Goal: Task Accomplishment & Management: Complete application form

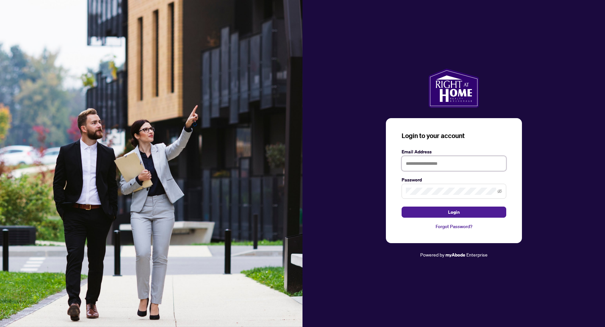
type input "**********"
click at [440, 210] on button "Login" at bounding box center [453, 212] width 105 height 11
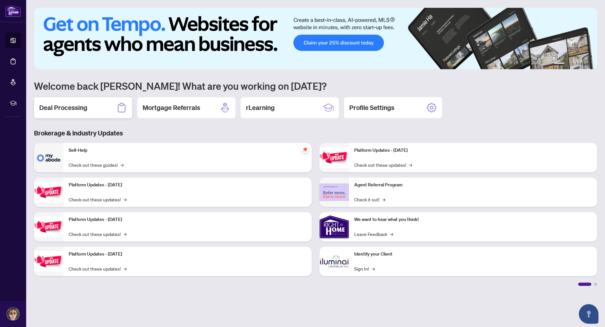
click at [70, 106] on h2 "Deal Processing" at bounding box center [63, 107] width 48 height 9
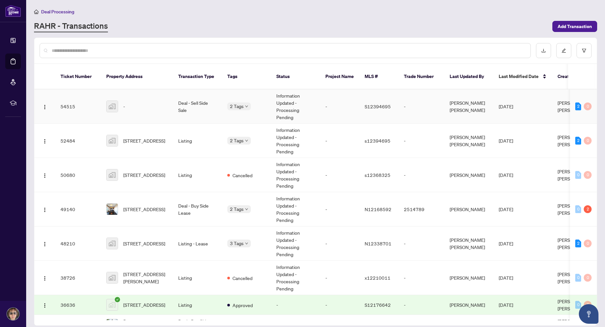
click at [186, 97] on td "Deal - Sell Side Sale" at bounding box center [197, 107] width 49 height 34
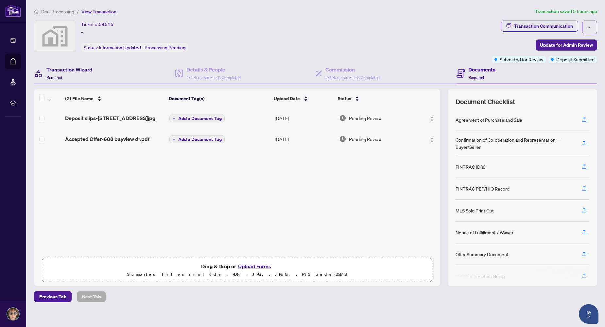
click at [81, 71] on h4 "Transaction Wizard" at bounding box center [69, 70] width 46 height 8
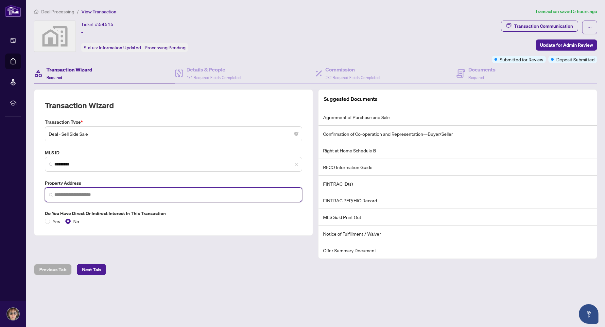
click at [91, 195] on input "search" at bounding box center [175, 194] width 243 height 7
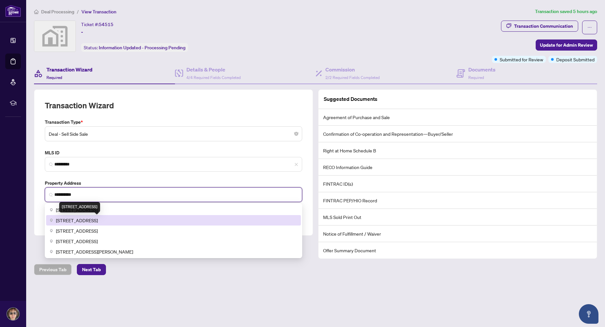
click at [80, 221] on span "[STREET_ADDRESS]" at bounding box center [77, 220] width 42 height 7
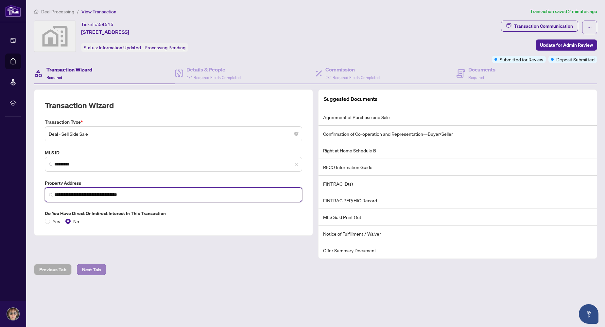
type input "**********"
click at [86, 265] on span "Next Tab" at bounding box center [91, 270] width 19 height 10
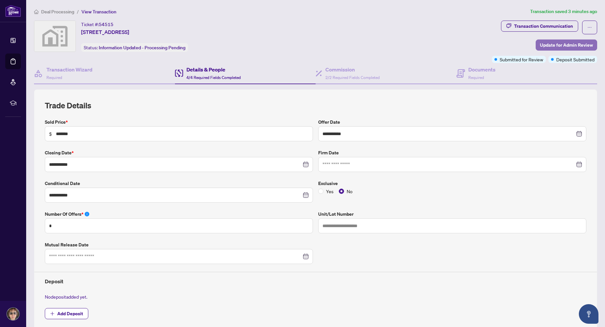
click at [540, 45] on span "Update for Admin Review" at bounding box center [566, 45] width 53 height 10
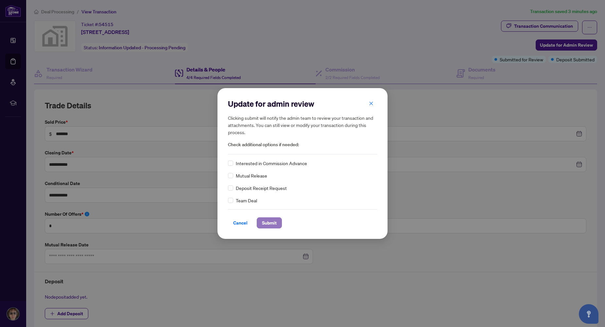
click at [257, 225] on button "Submit" at bounding box center [269, 223] width 25 height 11
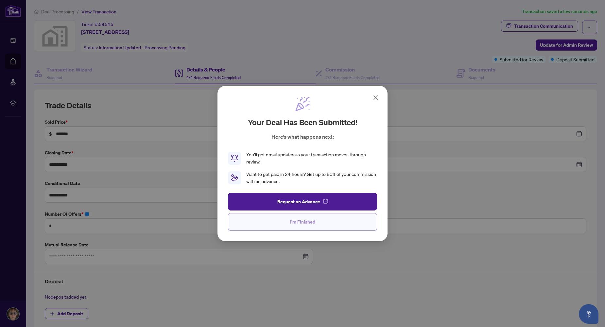
click at [295, 220] on span "I'm Finished" at bounding box center [302, 222] width 25 height 10
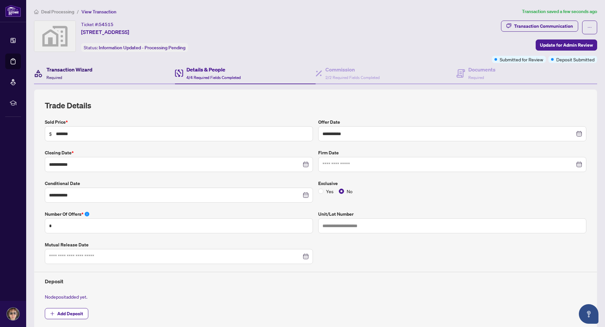
click at [90, 75] on div "Transaction Wizard Required" at bounding box center [69, 73] width 46 height 15
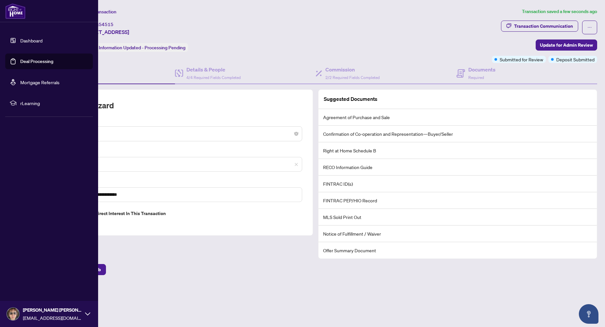
click at [38, 63] on link "Deal Processing" at bounding box center [36, 61] width 33 height 6
